Goal: Information Seeking & Learning: Learn about a topic

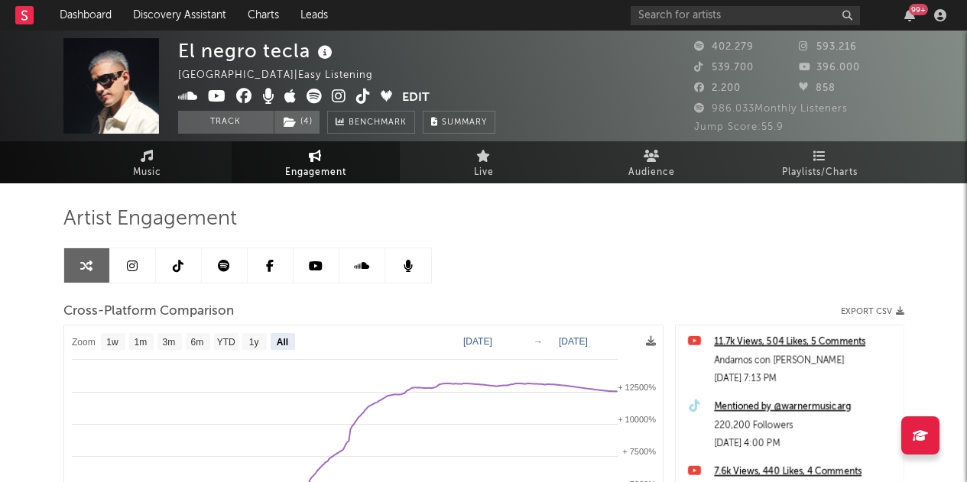
select select "All"
click at [740, 17] on input "text" at bounding box center [745, 15] width 229 height 19
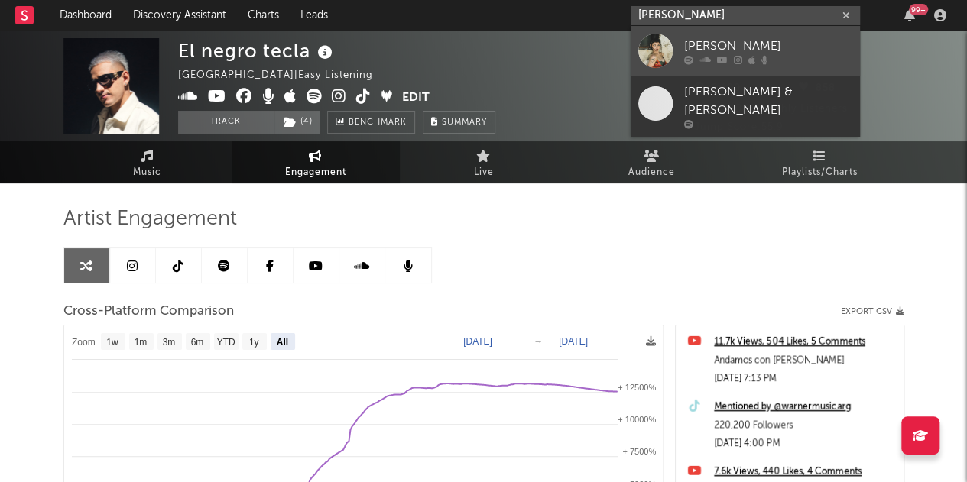
type input "[PERSON_NAME]"
click at [830, 47] on div "[PERSON_NAME]" at bounding box center [768, 46] width 168 height 18
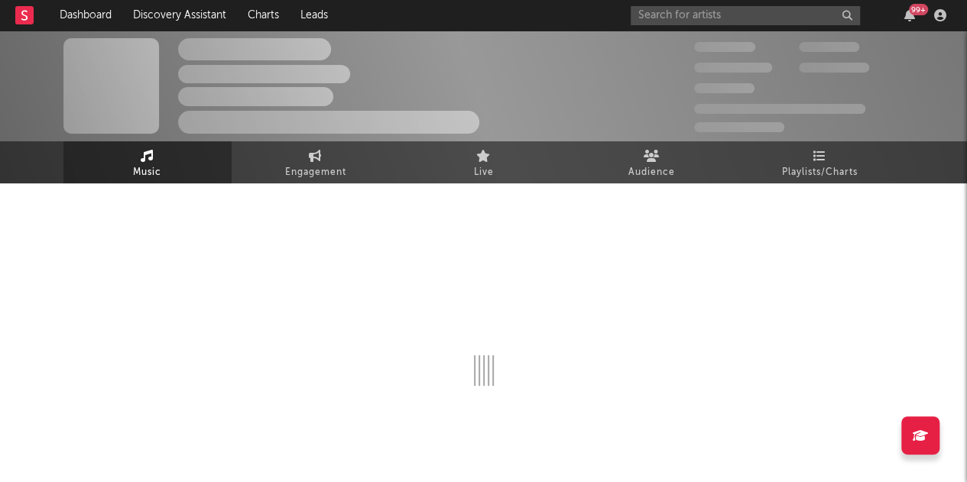
select select "6m"
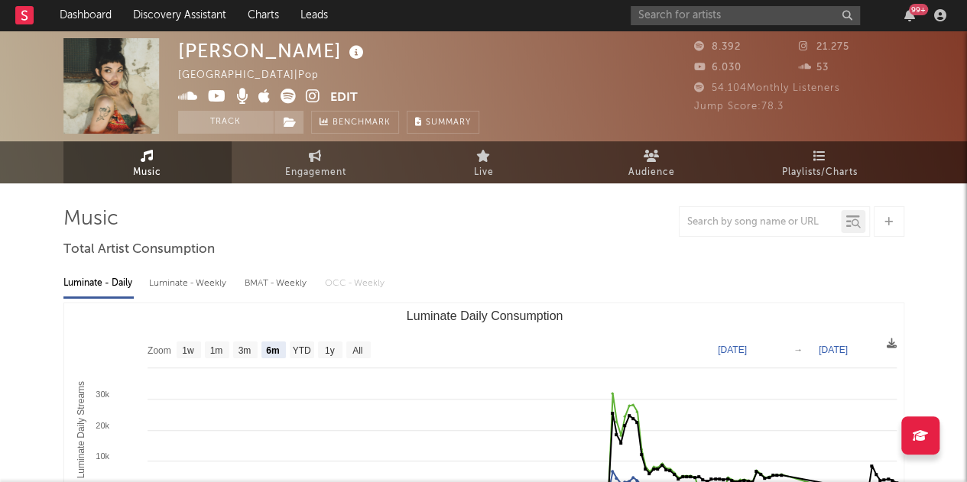
click at [718, 91] on span "54.104 Monthly Listeners" at bounding box center [767, 88] width 146 height 10
